Goal: Find specific page/section: Find specific page/section

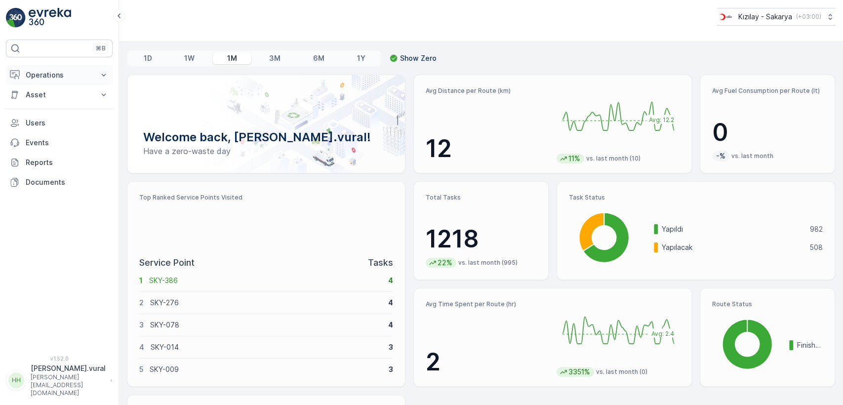
click at [77, 75] on p "Operations" at bounding box center [59, 75] width 67 height 10
click at [70, 127] on link "Cockpit" at bounding box center [66, 133] width 91 height 14
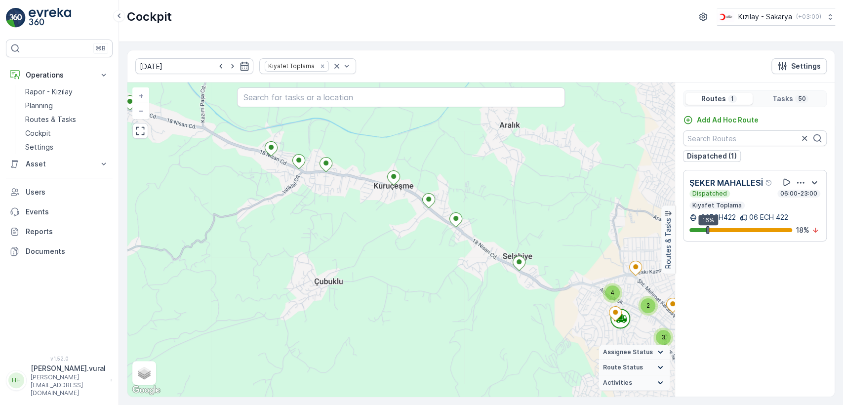
click at [373, 264] on div "3 4 2 2 5 4 3 2 3 5 + − Satellite Roadmap Terrain Hybrid Leaflet Keyboard short…" at bounding box center [400, 239] width 547 height 314
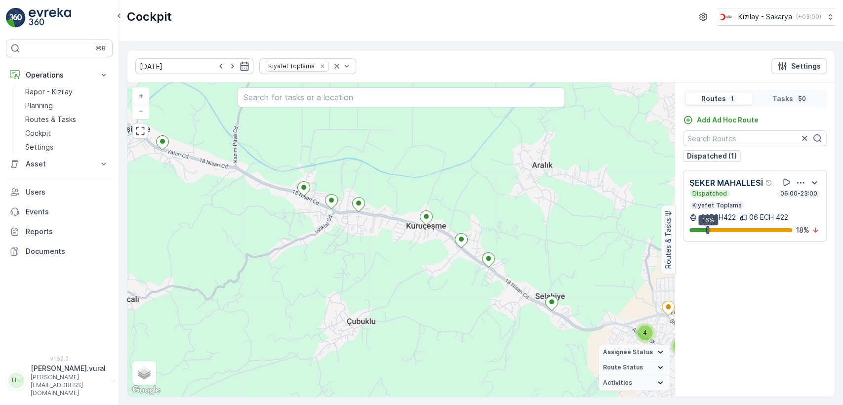
click at [386, 273] on div "3 4 2 2 5 4 3 2 3 5 + − Satellite Roadmap Terrain Hybrid Leaflet Keyboard short…" at bounding box center [400, 239] width 547 height 314
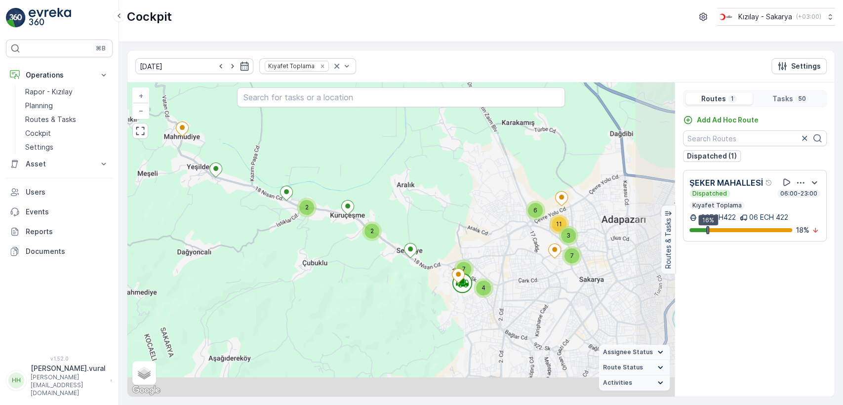
drag, startPoint x: 515, startPoint y: 356, endPoint x: 472, endPoint y: 308, distance: 64.3
click at [472, 315] on div "4 7 2 2 11 6 3 7 + − Satellite Roadmap Terrain Hybrid Leaflet Keyboard shortcut…" at bounding box center [400, 239] width 547 height 314
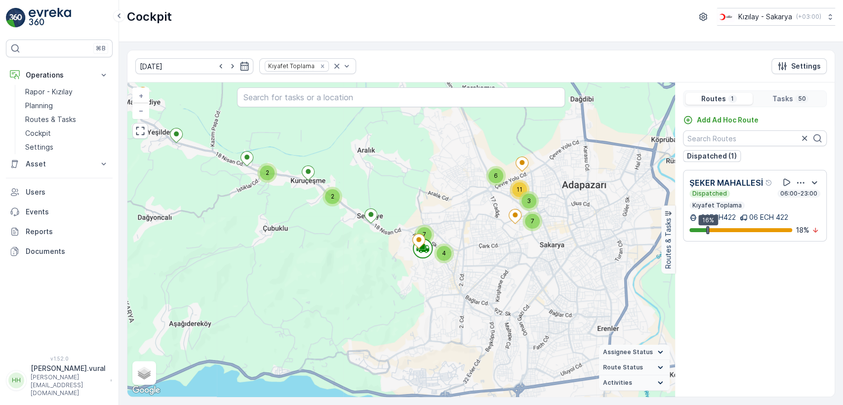
drag, startPoint x: 427, startPoint y: 277, endPoint x: 408, endPoint y: 272, distance: 20.4
click at [408, 272] on div "4 7 2 2 11 6 3 7 + − Satellite Roadmap Terrain Hybrid Leaflet Keyboard shortcut…" at bounding box center [400, 239] width 547 height 314
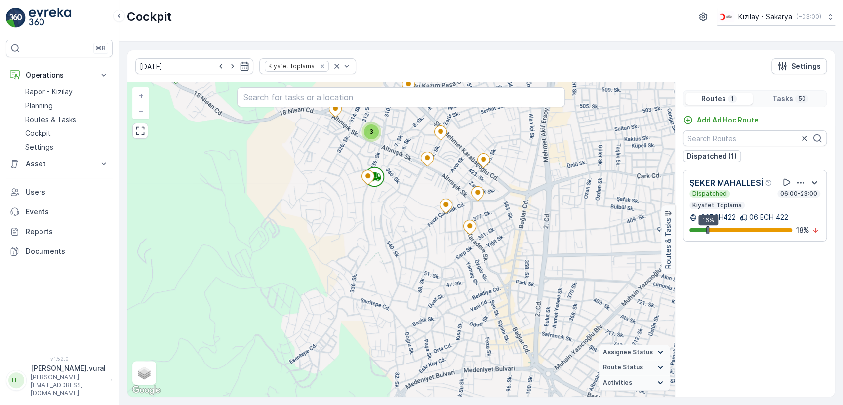
click at [412, 250] on div "3 2 2 2 2 2 + − Satellite Roadmap Terrain Hybrid Leaflet Keyboard shortcuts Map…" at bounding box center [400, 239] width 547 height 314
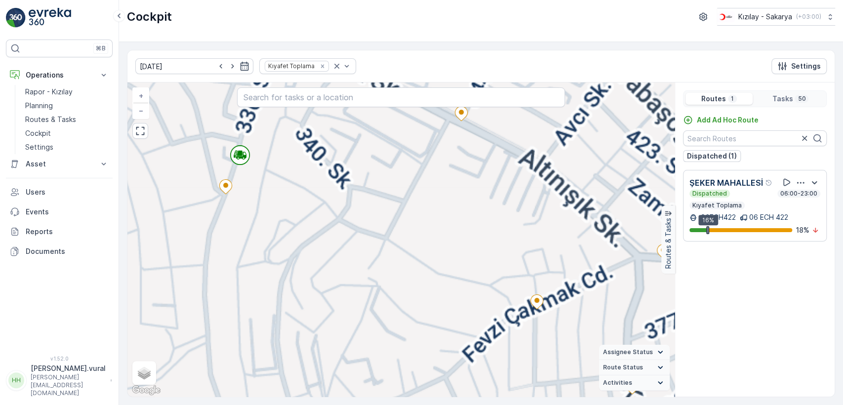
drag, startPoint x: 419, startPoint y: 222, endPoint x: 417, endPoint y: 281, distance: 59.2
click at [417, 281] on div "3 2 2 2 2 2 + − Satellite Roadmap Terrain Hybrid Leaflet Keyboard shortcuts Map…" at bounding box center [400, 239] width 547 height 314
